Goal: Task Accomplishment & Management: Manage account settings

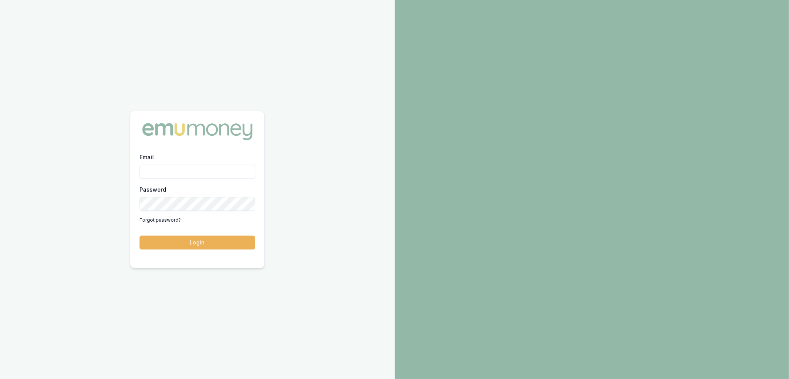
click at [169, 173] on input "Email" at bounding box center [198, 172] width 116 height 14
type input "robyn.adams@emumoney.com.au"
click at [220, 243] on button "Login" at bounding box center [198, 242] width 116 height 14
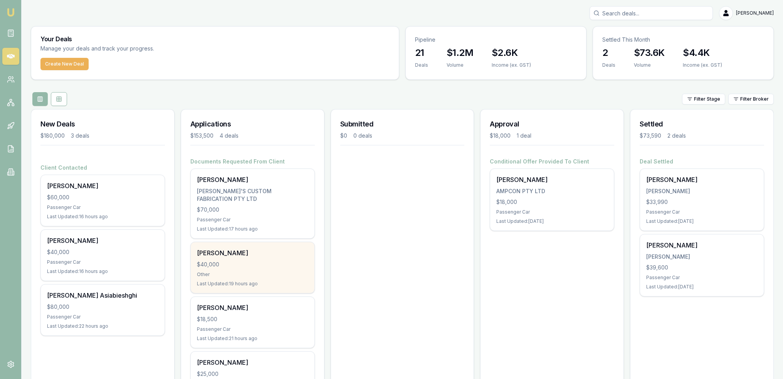
click at [260, 261] on div "$40,000" at bounding box center [252, 265] width 111 height 8
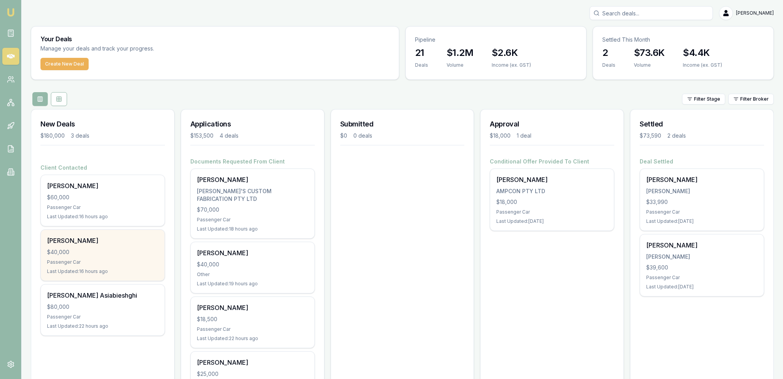
click at [69, 242] on div "Amanda S" at bounding box center [102, 240] width 111 height 9
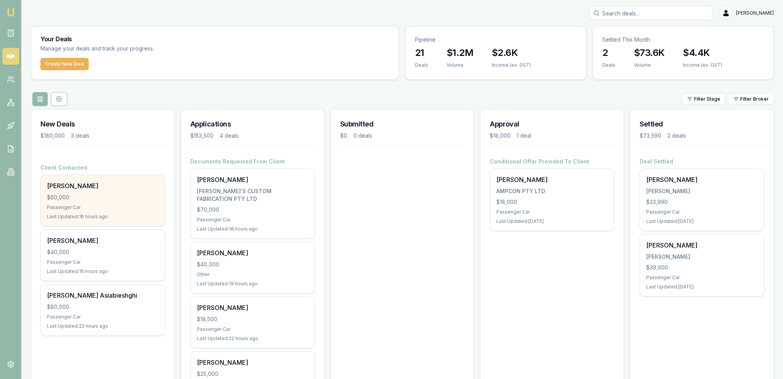
click at [74, 191] on div "Kylie Gates $60,000 Passenger Car Last Updated: 16 hours ago" at bounding box center [103, 200] width 124 height 51
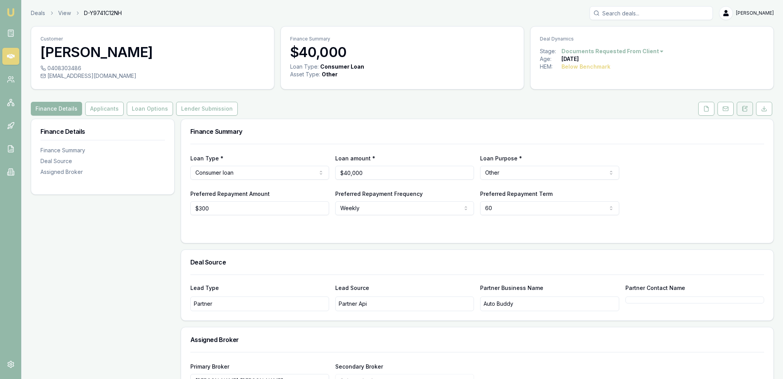
click at [744, 110] on icon at bounding box center [745, 109] width 6 height 6
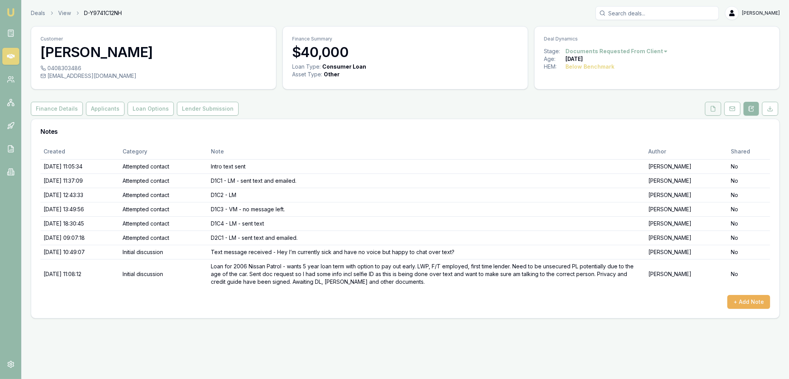
click at [716, 104] on button at bounding box center [713, 109] width 16 height 14
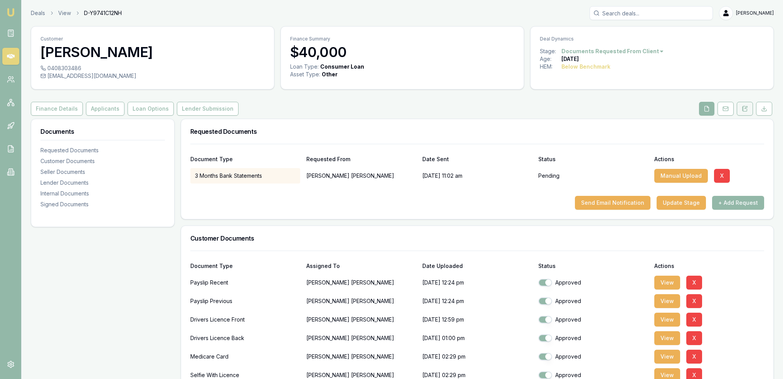
click at [745, 106] on icon at bounding box center [745, 108] width 4 height 5
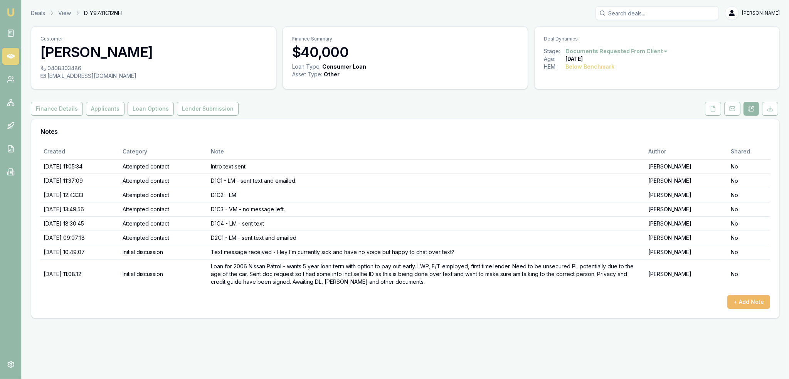
click at [760, 299] on button "+ Add Note" at bounding box center [748, 302] width 43 height 14
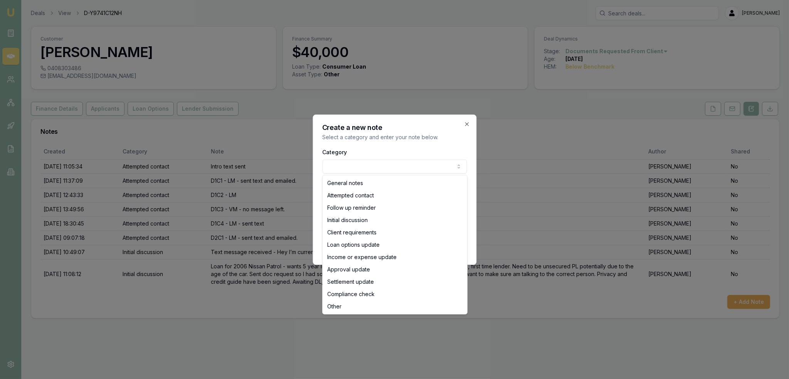
click at [339, 168] on body "Emu Broker Deals View D-Y9741C12NH Robyn Adams Toggle Menu Customer Maddisson W…" at bounding box center [394, 189] width 789 height 379
click at [351, 166] on body "Emu Broker Deals View D-Y9741C12NH Robyn Adams Toggle Menu Customer Maddisson W…" at bounding box center [394, 189] width 789 height 379
select select "ATTEMPTED_CONTACT"
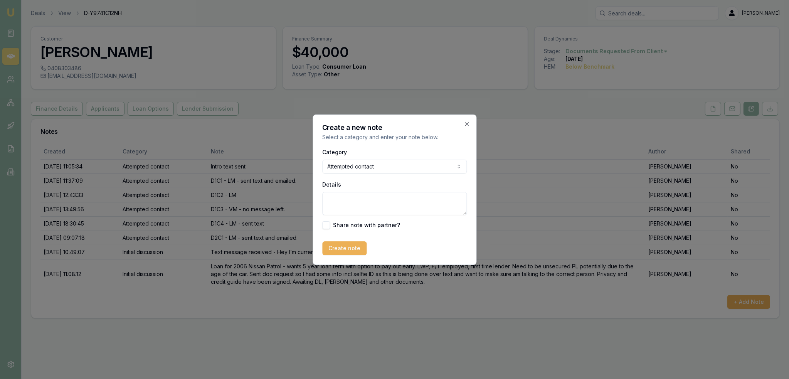
click at [345, 208] on textarea "Details" at bounding box center [394, 203] width 145 height 23
type textarea "Awaiting bank statements - reminder sent."
click at [341, 250] on button "Create note" at bounding box center [344, 248] width 44 height 14
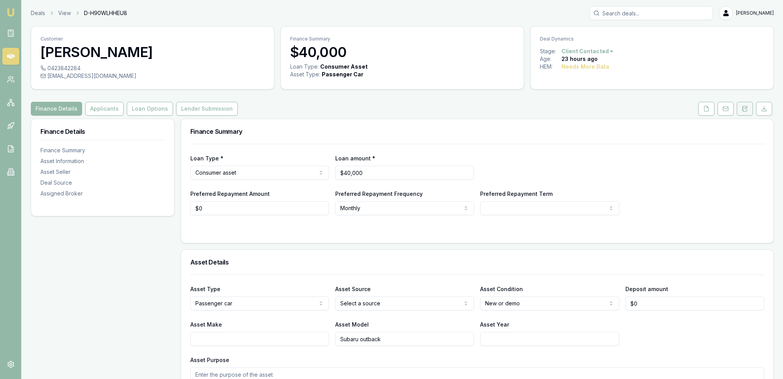
click at [746, 107] on icon at bounding box center [745, 109] width 6 height 6
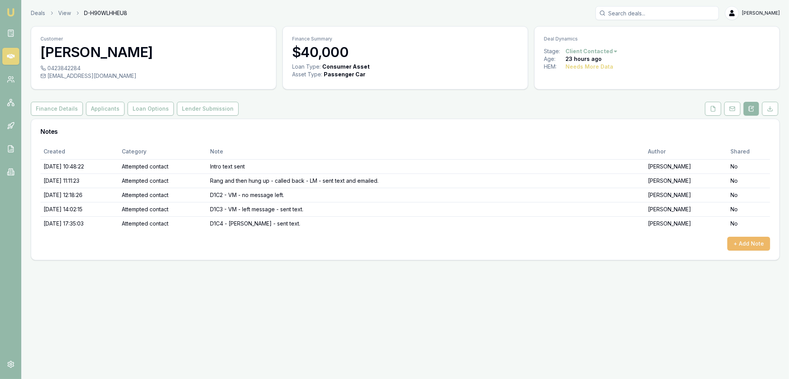
click at [743, 239] on button "+ Add Note" at bounding box center [748, 244] width 43 height 14
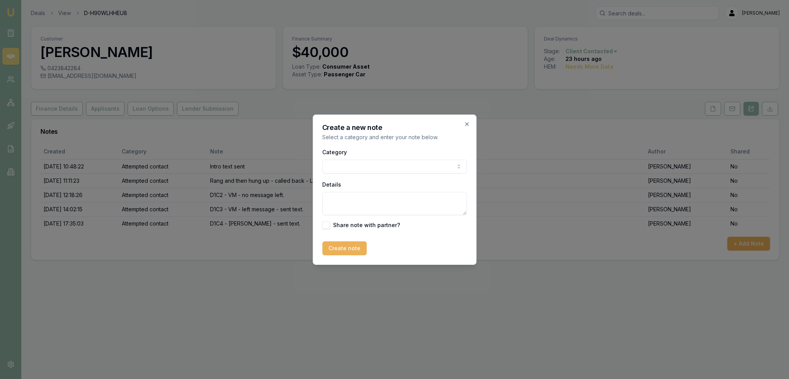
click at [357, 165] on body "Emu Broker Deals View D-H90WLHHEU8 Robyn Adams Toggle Menu Customer Amanda S 04…" at bounding box center [394, 189] width 789 height 379
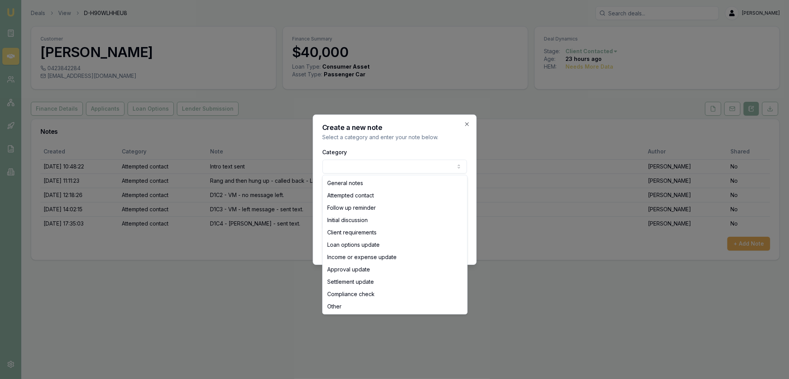
select select "ATTEMPTED_CONTACT"
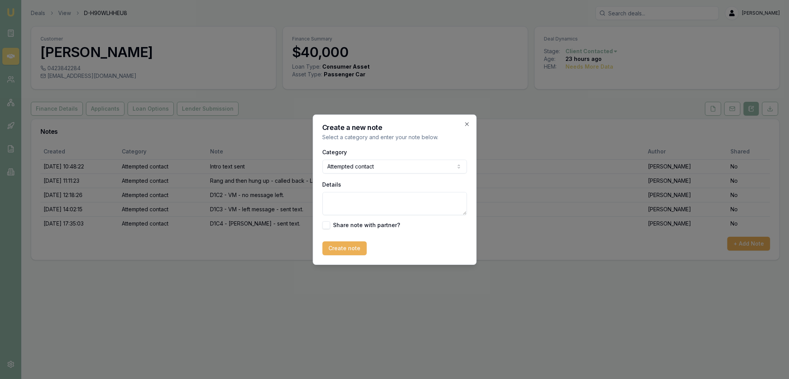
click at [352, 201] on textarea "Details" at bounding box center [394, 203] width 145 height 23
type button "on"
click at [352, 201] on textarea "Details" at bounding box center [394, 203] width 145 height 23
type textarea "D2C1 - LM - sent text and emailed."
click at [334, 255] on div "Create a new note Select a category and enter your note below. Category Attempt…" at bounding box center [395, 189] width 164 height 150
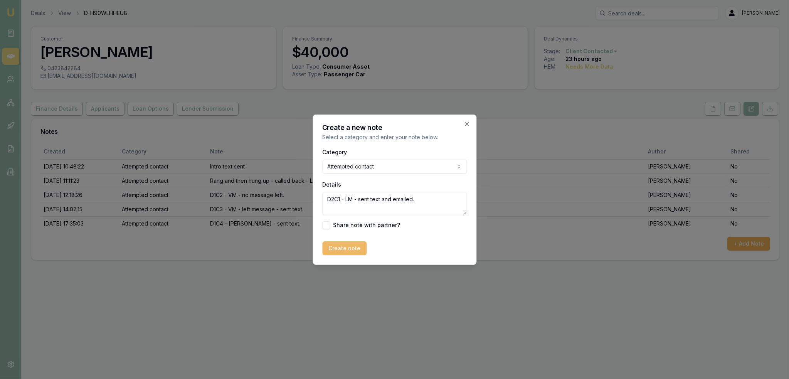
click at [337, 245] on button "Create note" at bounding box center [344, 248] width 44 height 14
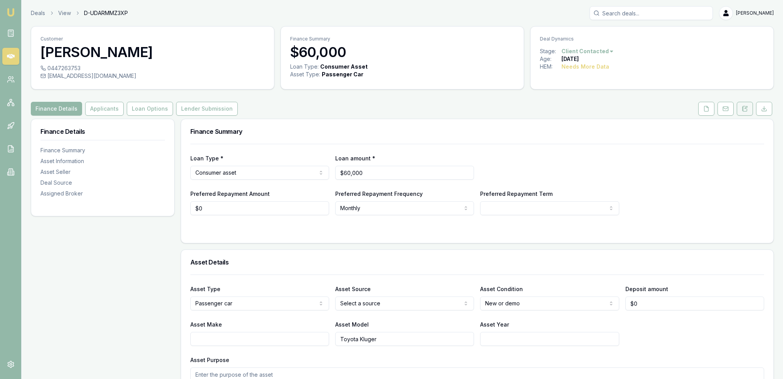
click at [746, 110] on icon at bounding box center [745, 109] width 6 height 6
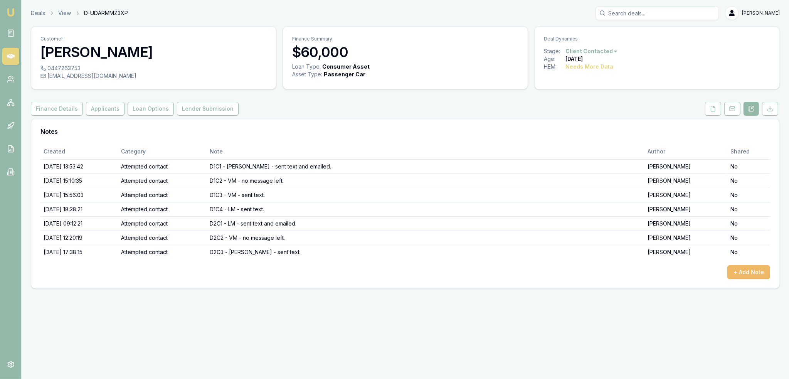
click at [745, 274] on button "+ Add Note" at bounding box center [748, 272] width 43 height 14
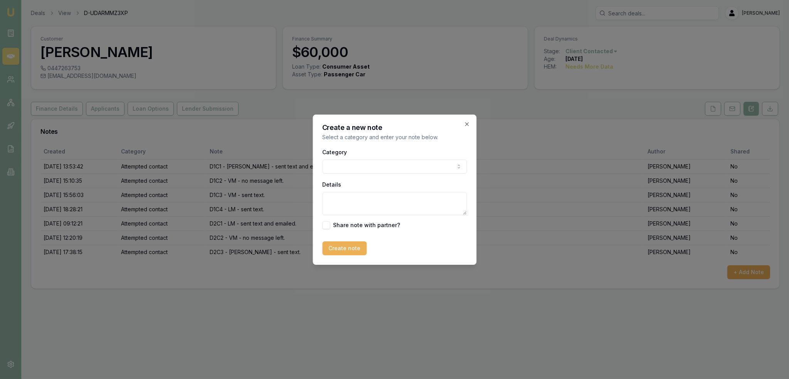
click at [424, 165] on body "Emu Broker Deals View D-UDARMMZ3XP [PERSON_NAME] Toggle Menu Customer [PERSON_N…" at bounding box center [394, 189] width 789 height 379
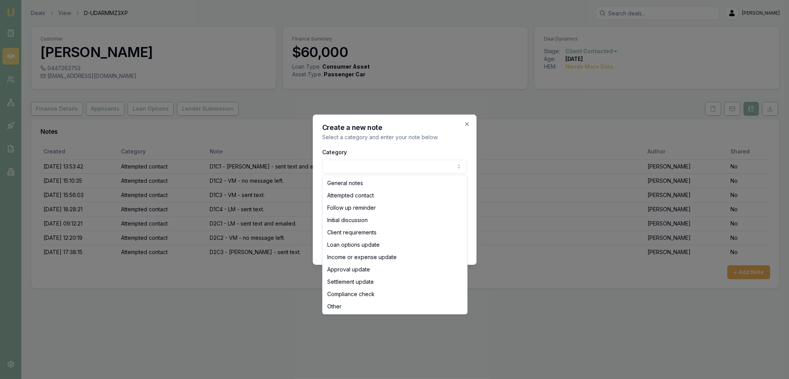
select select "ATTEMPTED_CONTACT"
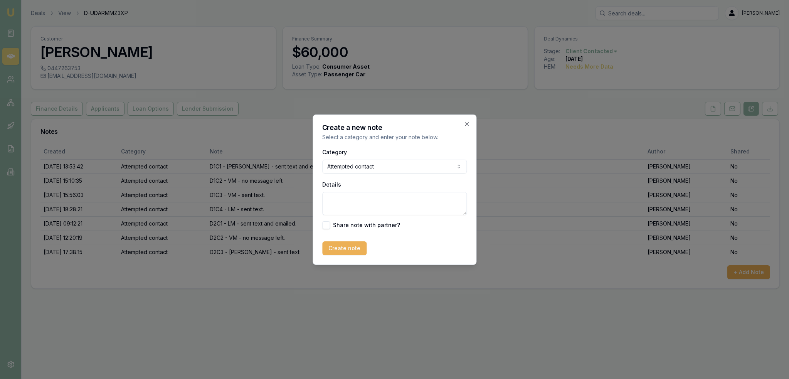
click at [357, 202] on textarea "Details" at bounding box center [394, 203] width 145 height 23
type textarea "D3C1 - LM - sent text."
click at [343, 248] on button "Create note" at bounding box center [344, 248] width 44 height 14
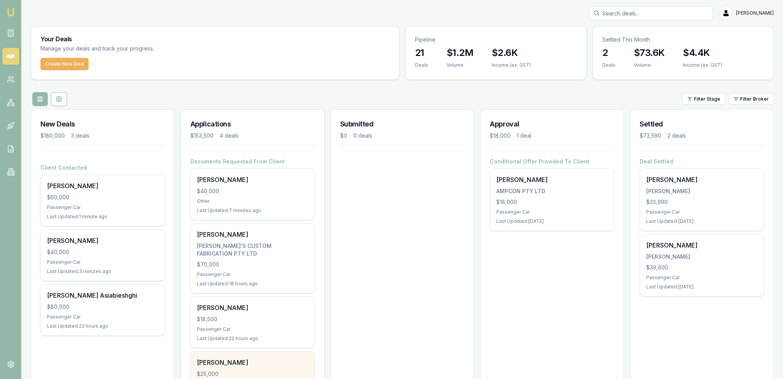
click at [251, 358] on div "[PERSON_NAME]" at bounding box center [252, 362] width 111 height 9
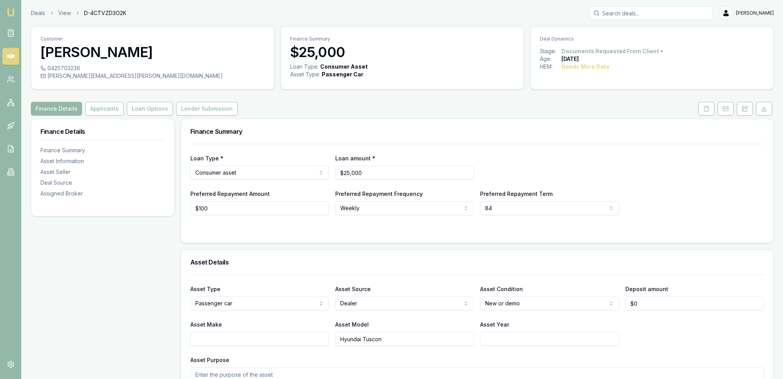
drag, startPoint x: 748, startPoint y: 106, endPoint x: 681, endPoint y: 166, distance: 89.7
click at [748, 106] on icon at bounding box center [745, 109] width 6 height 6
